Goal: Transaction & Acquisition: Purchase product/service

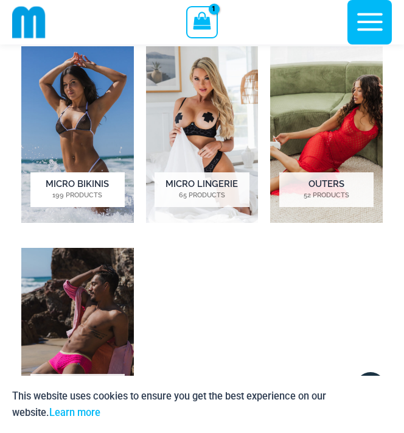
click at [62, 182] on h2 "Micro Bikinis 199 Products" at bounding box center [77, 189] width 94 height 34
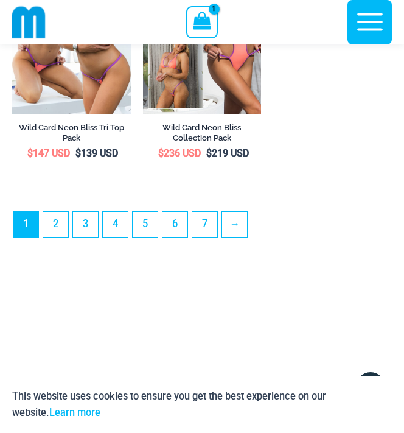
scroll to position [3481, 0]
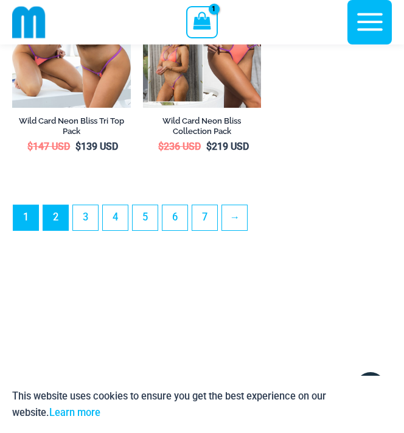
click at [55, 220] on link "2" at bounding box center [55, 217] width 25 height 25
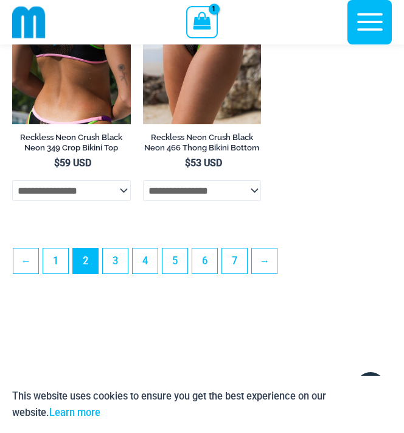
scroll to position [3139, 0]
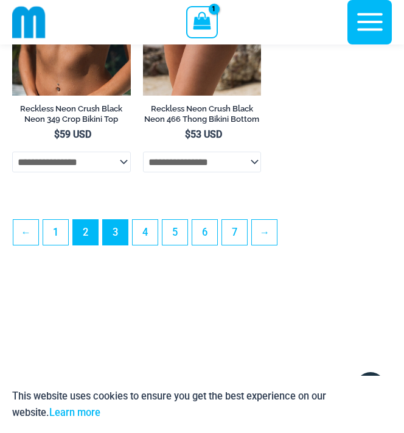
click at [118, 245] on link "3" at bounding box center [115, 232] width 25 height 25
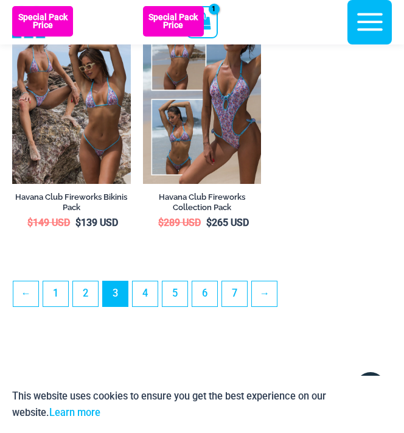
scroll to position [3064, 0]
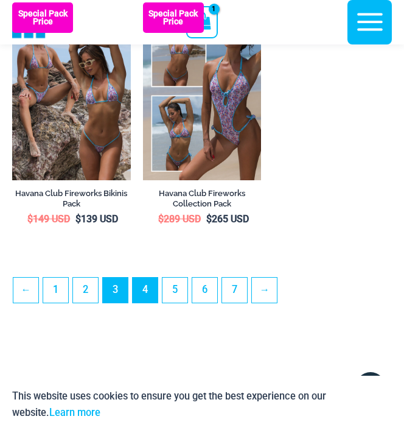
click at [149, 301] on link "4" at bounding box center [145, 290] width 25 height 25
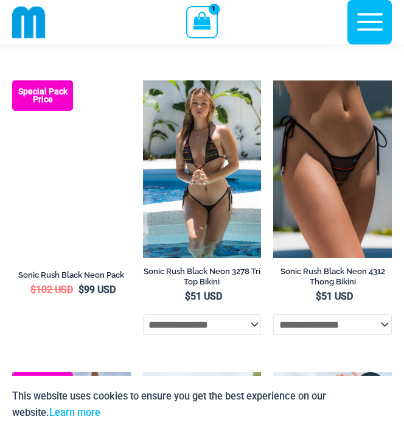
scroll to position [1275, 0]
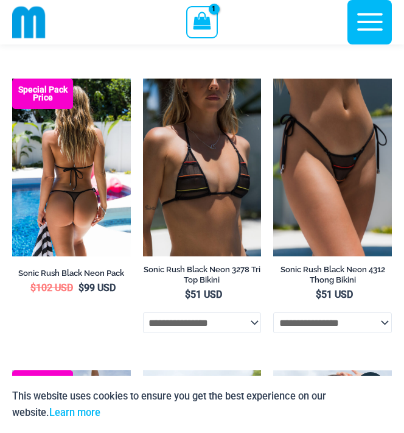
click at [89, 205] on img at bounding box center [71, 168] width 119 height 178
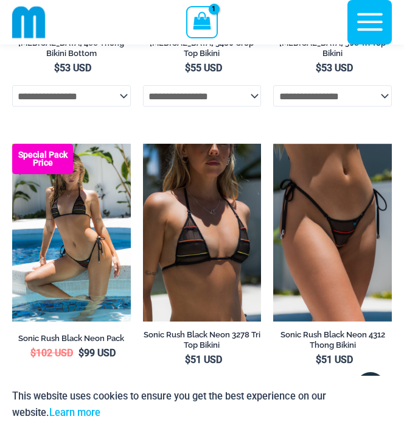
scroll to position [1208, 0]
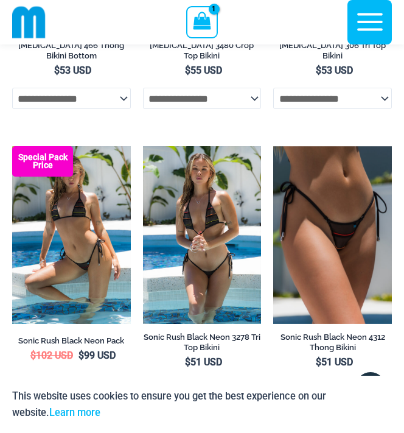
click at [230, 239] on img at bounding box center [202, 235] width 119 height 178
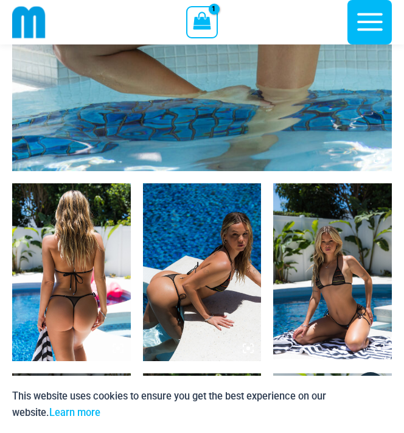
scroll to position [486, 0]
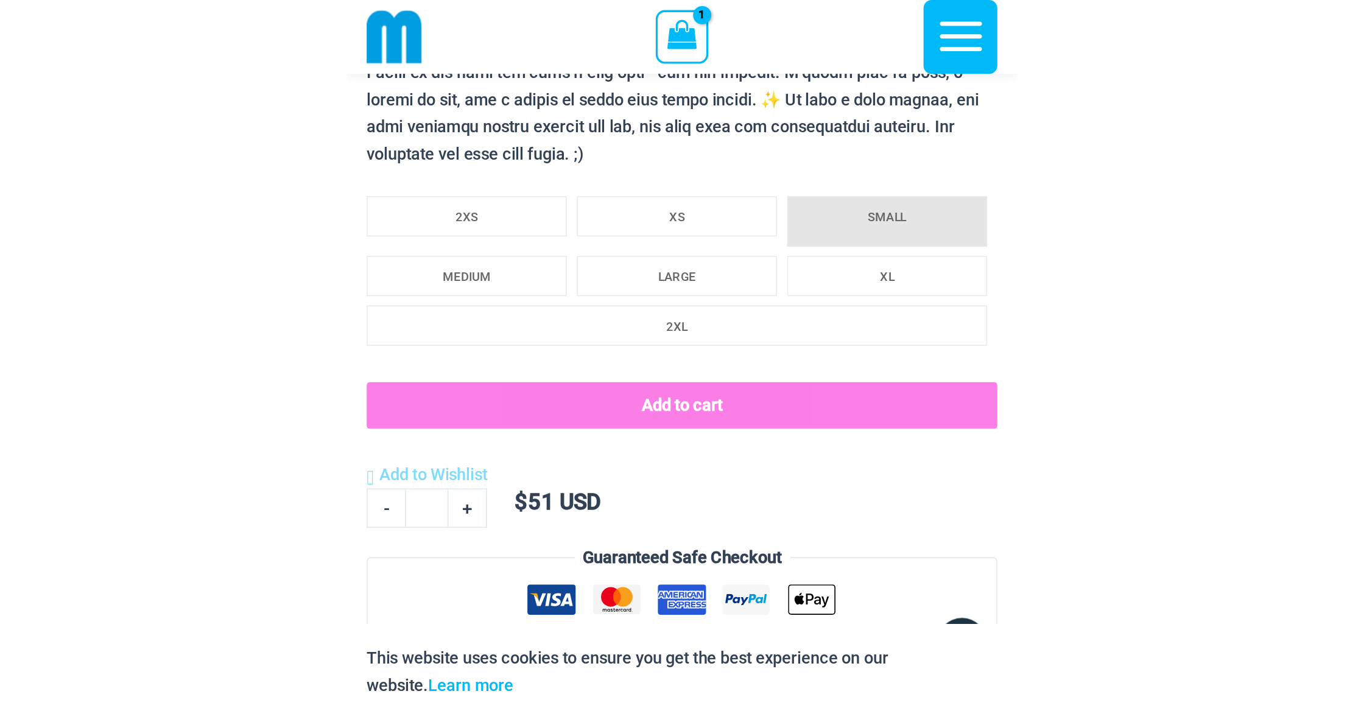
scroll to position [1423, 0]
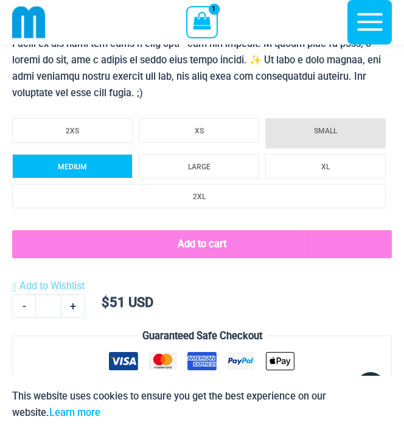
click at [105, 166] on li "MEDIUM" at bounding box center [72, 166] width 121 height 24
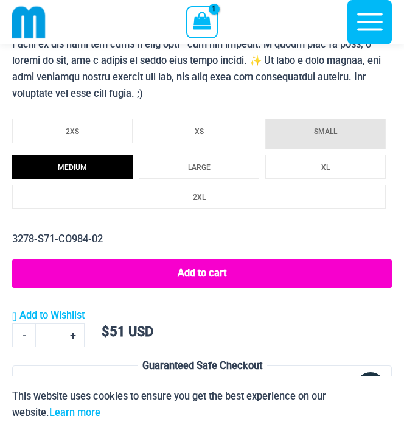
click at [211, 273] on button "Add to cart" at bounding box center [202, 273] width 380 height 28
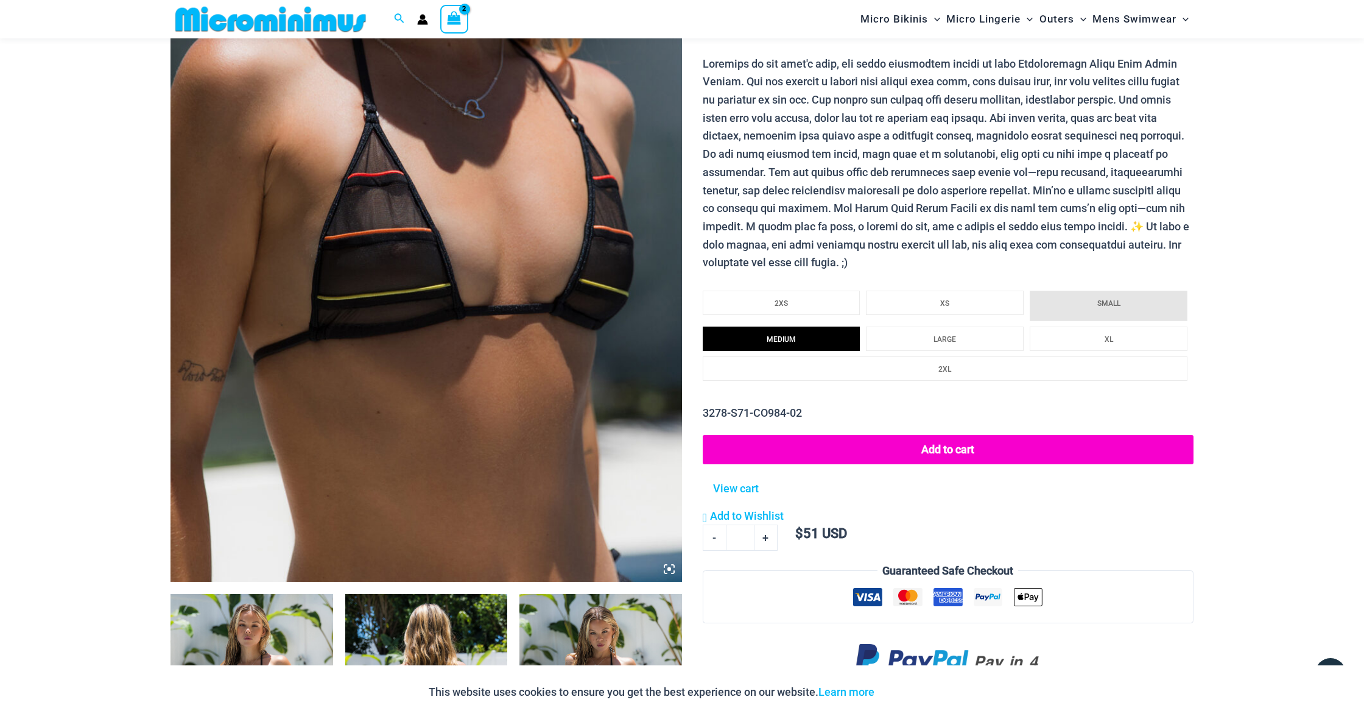
scroll to position [307, 0]
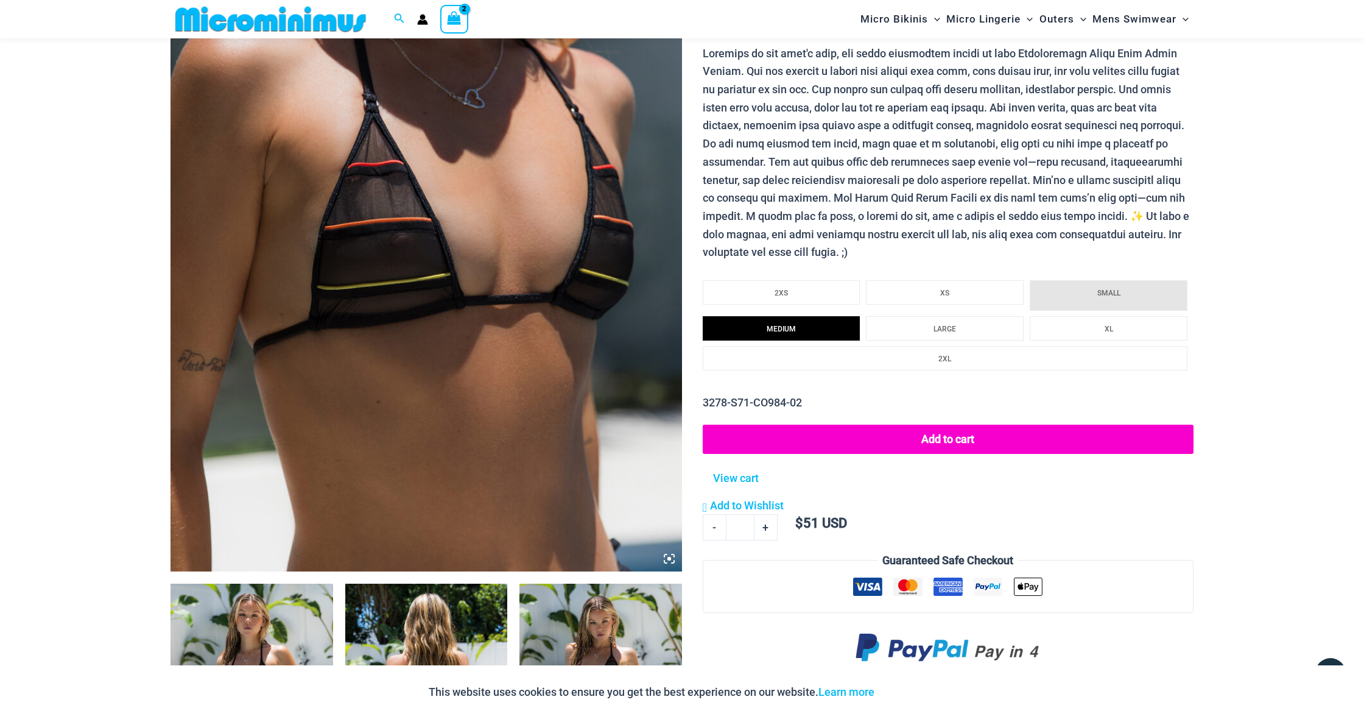
click at [404, 429] on button "Add to cart" at bounding box center [948, 438] width 491 height 29
click at [404, 26] on span "View Shopping Cart, 3 items" at bounding box center [454, 20] width 14 height 17
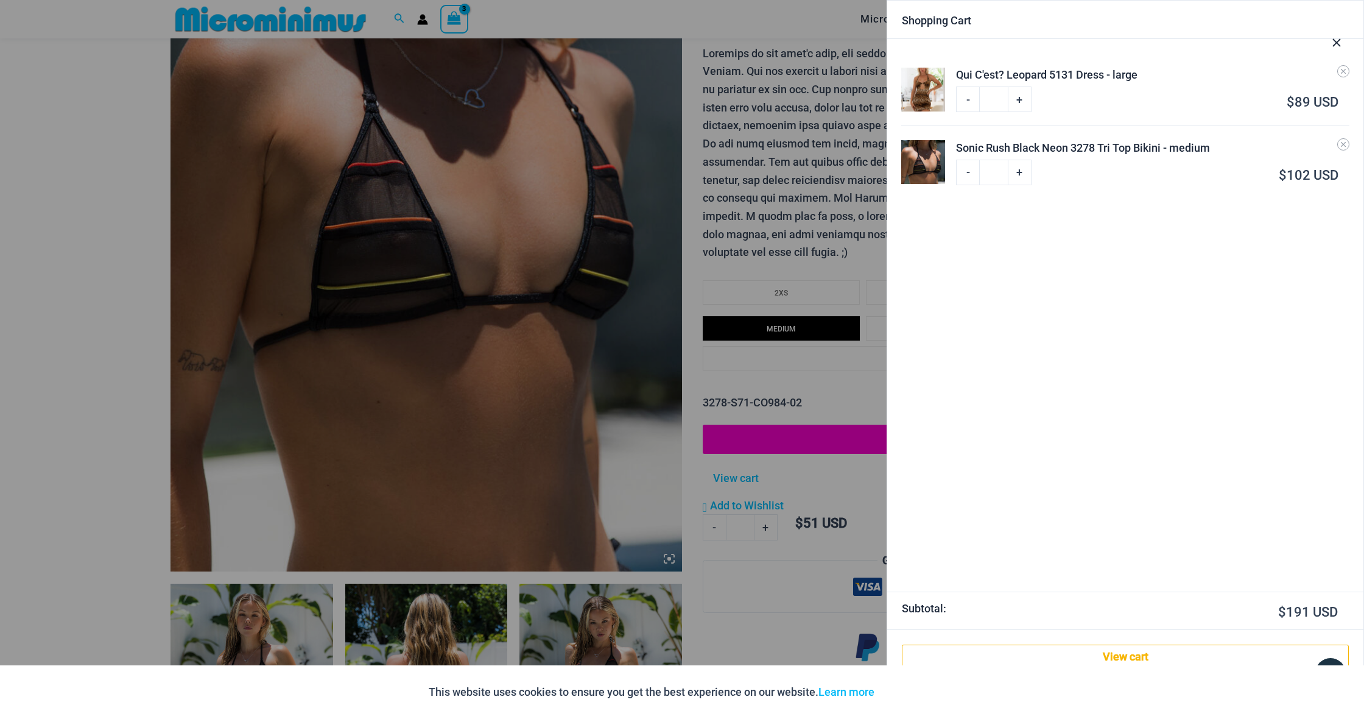
click at [404, 172] on link "-" at bounding box center [967, 173] width 23 height 26
type input "*"
click at [404, 72] on icon "Remove Qui C'est? Leopard 5131 Dress - large from cart" at bounding box center [1343, 71] width 9 height 9
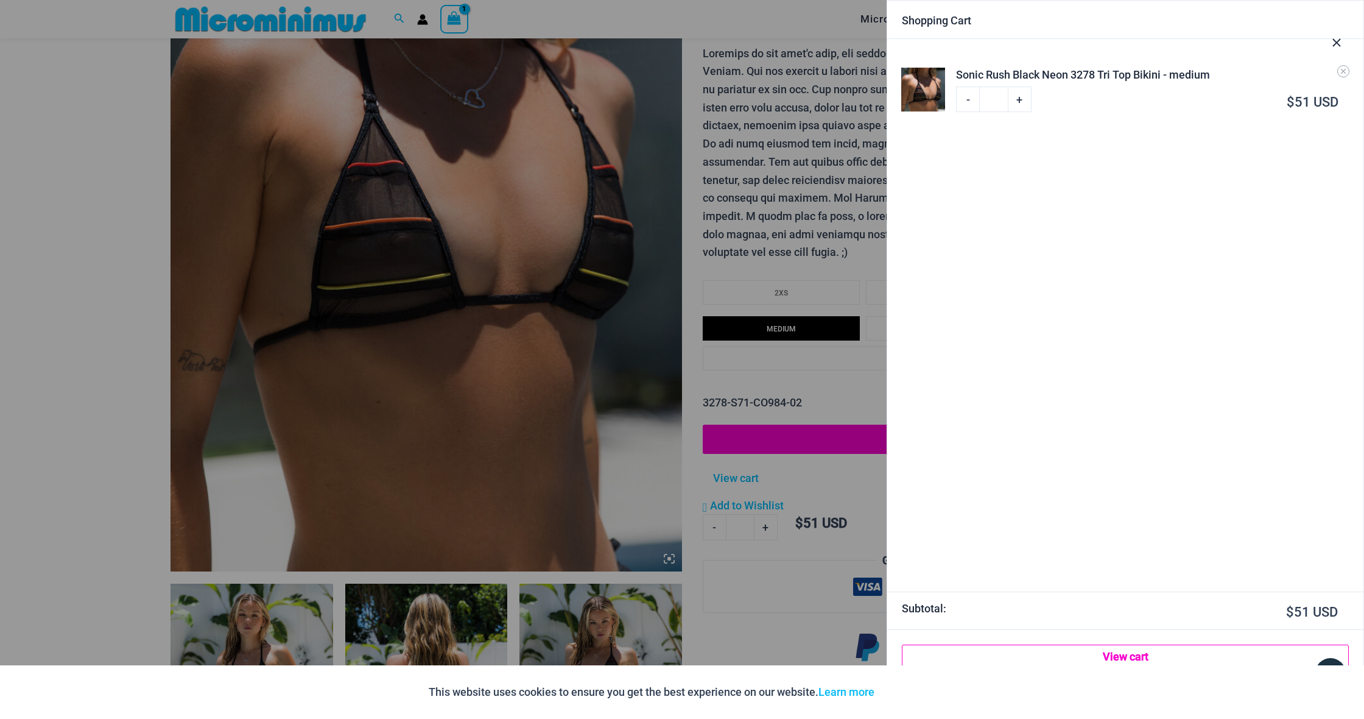
click at [404, 432] on link "View cart" at bounding box center [1125, 656] width 447 height 24
